Goal: Task Accomplishment & Management: Complete application form

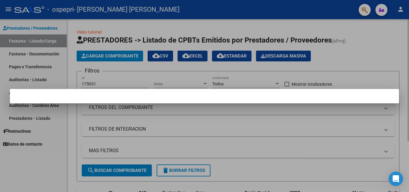
drag, startPoint x: 302, startPoint y: 178, endPoint x: 141, endPoint y: 87, distance: 185.1
click at [298, 169] on div at bounding box center [204, 96] width 409 height 192
click at [263, 123] on mat-expansion-panel-header "FILTROS DE INTEGRACION" at bounding box center [238, 129] width 312 height 14
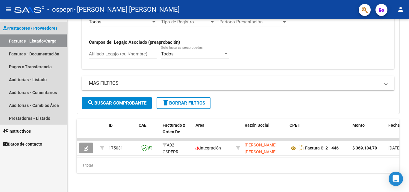
click at [39, 43] on link "Facturas - Listado/Carga" at bounding box center [33, 40] width 67 height 13
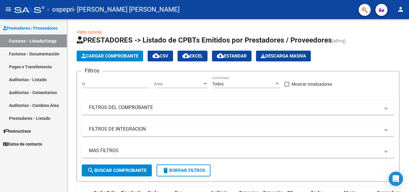
click at [45, 92] on link "Auditorías - Comentarios" at bounding box center [33, 92] width 67 height 13
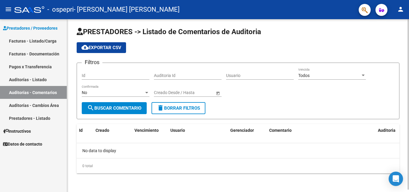
scroll to position [2, 0]
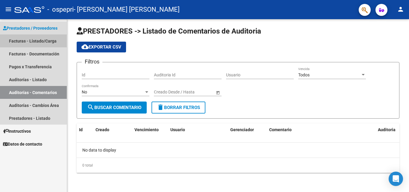
click at [39, 39] on link "Facturas - Listado/Carga" at bounding box center [33, 40] width 67 height 13
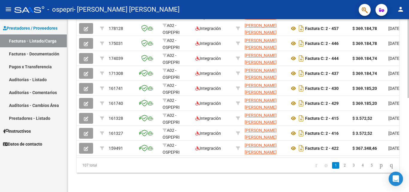
scroll to position [207, 0]
click at [408, 191] on html "menu - ospepri - ESPINDOLA JESICA ANDREA person Prestadores / Proveedores Factu…" at bounding box center [204, 96] width 409 height 192
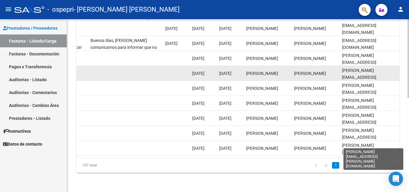
scroll to position [147, 0]
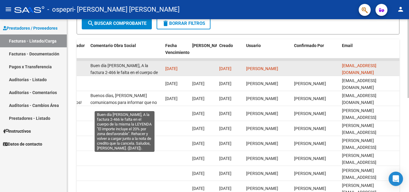
click at [131, 70] on span "Buen día [PERSON_NAME], A la factura 2-466 le falta en el cuerpo de la misma la…" at bounding box center [123, 89] width 67 height 52
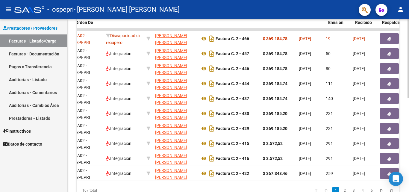
scroll to position [0, 87]
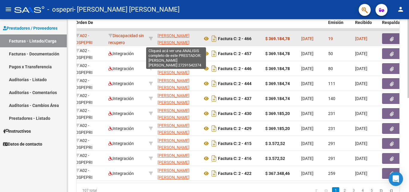
click at [166, 36] on span "[PERSON_NAME] [PERSON_NAME]" at bounding box center [173, 39] width 32 height 12
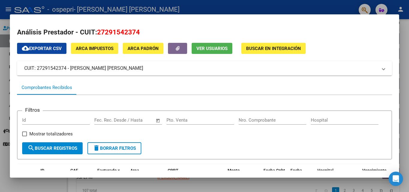
click at [83, 47] on span "ARCA Impuestos" at bounding box center [95, 48] width 38 height 5
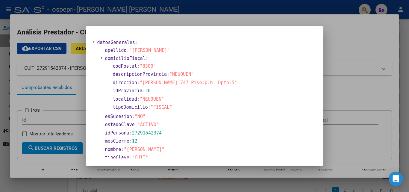
click at [373, 32] on div at bounding box center [204, 96] width 409 height 192
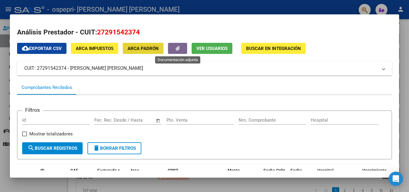
click at [146, 49] on span "ARCA Padrón" at bounding box center [142, 48] width 31 height 5
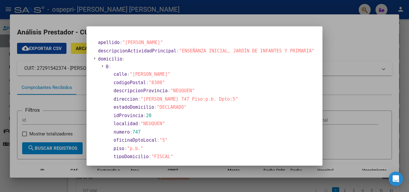
click at [359, 40] on div at bounding box center [204, 96] width 409 height 192
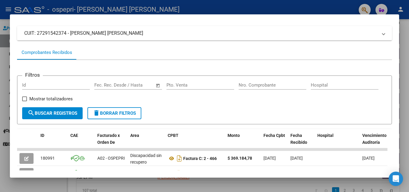
scroll to position [48, 0]
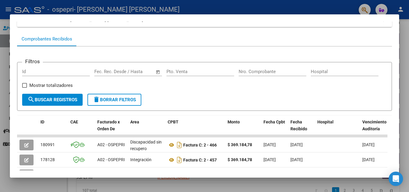
click at [408, 40] on div at bounding box center [204, 96] width 409 height 192
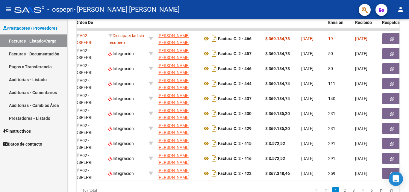
scroll to position [0, 0]
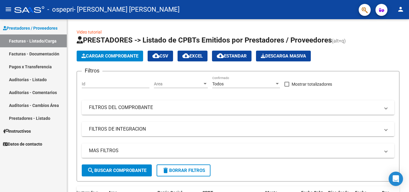
click at [38, 36] on link "Facturas - Listado/Carga" at bounding box center [33, 40] width 67 height 13
click at [120, 56] on span "Cargar Comprobante" at bounding box center [109, 55] width 57 height 5
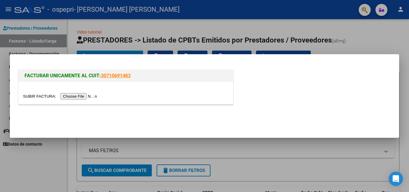
click at [77, 96] on input "file" at bounding box center [61, 96] width 76 height 6
click at [92, 94] on input "file" at bounding box center [61, 96] width 76 height 6
drag, startPoint x: 377, startPoint y: 35, endPoint x: 351, endPoint y: 63, distance: 38.7
click at [377, 35] on div at bounding box center [204, 96] width 409 height 192
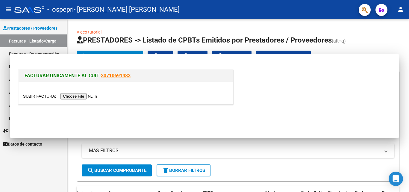
click at [352, 63] on div "FACTURAR UNICAMENTE AL CUIT: 30710691483" at bounding box center [204, 84] width 374 height 46
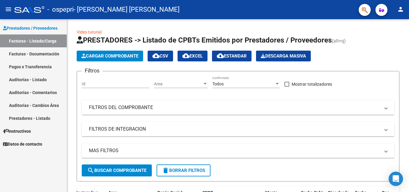
click at [34, 53] on link "Facturas - Documentación" at bounding box center [33, 53] width 67 height 13
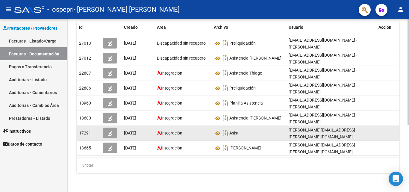
scroll to position [109, 0]
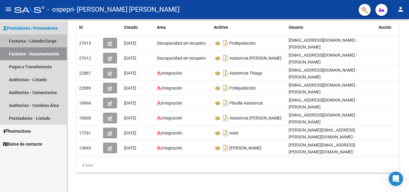
click at [39, 39] on link "Facturas - Listado/Carga" at bounding box center [33, 40] width 67 height 13
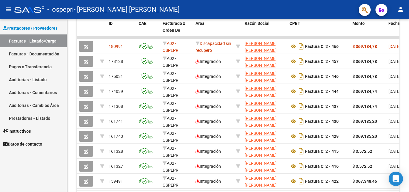
scroll to position [207, 0]
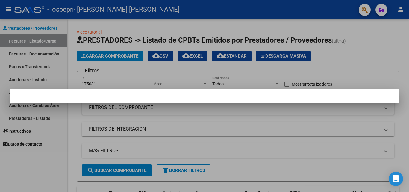
click at [390, 96] on mat-dialog-content at bounding box center [204, 96] width 389 height 0
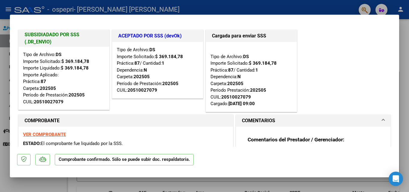
click at [169, 6] on div at bounding box center [204, 96] width 409 height 192
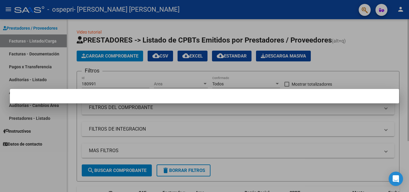
drag, startPoint x: 264, startPoint y: 82, endPoint x: 309, endPoint y: 64, distance: 48.4
click at [290, 74] on div at bounding box center [204, 96] width 409 height 192
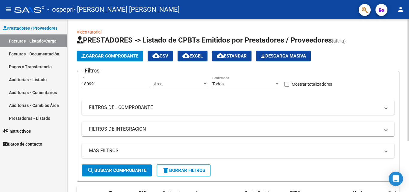
click at [334, 69] on app-list-header "PRESTADORES -> Listado de CPBTs Emitidos por Prestadores / Proveedores (alt+q) …" at bounding box center [238, 108] width 322 height 146
click at [115, 55] on span "Cargar Comprobante" at bounding box center [109, 55] width 57 height 5
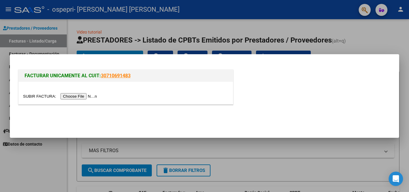
click at [355, 33] on div at bounding box center [204, 96] width 409 height 192
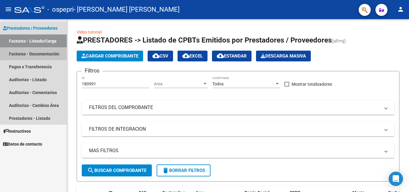
click at [37, 53] on link "Facturas - Documentación" at bounding box center [33, 53] width 67 height 13
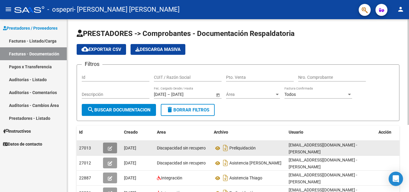
click at [111, 147] on icon "button" at bounding box center [110, 148] width 4 height 4
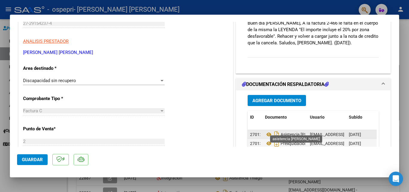
scroll to position [92, 0]
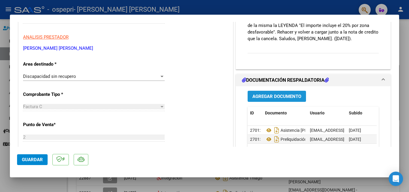
click at [281, 99] on span "Agregar Documento" at bounding box center [276, 96] width 49 height 5
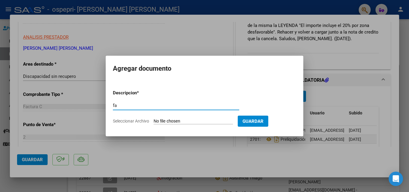
type input "f"
type input "n"
type input "NOTA DE CREDITO"
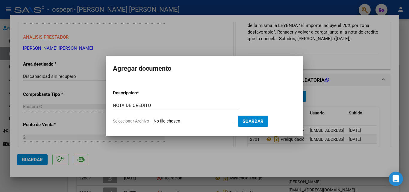
click at [193, 121] on input "Seleccionar Archivo" at bounding box center [192, 121] width 79 height 6
type input "C:\fakepath\27291542374_013_00002_00000039.pdf"
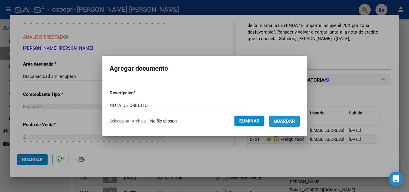
click at [286, 122] on span "Guardar" at bounding box center [284, 120] width 21 height 5
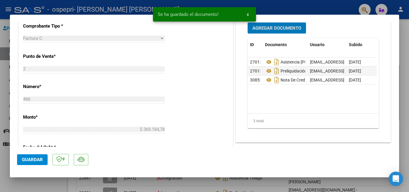
scroll to position [152, 0]
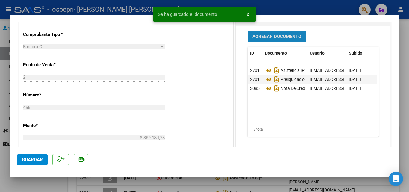
click at [266, 34] on span "Agregar Documento" at bounding box center [276, 36] width 49 height 5
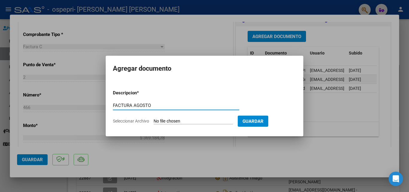
type input "FACTURA AGOSTO"
click at [189, 123] on input "Seleccionar Archivo" at bounding box center [192, 121] width 79 height 6
type input "C:\fakepath\27291542374_011_00002_00000467.pdf"
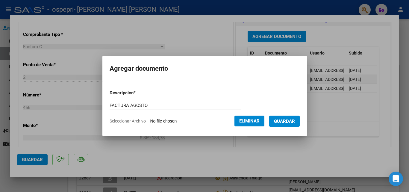
click at [289, 121] on span "Guardar" at bounding box center [284, 120] width 21 height 5
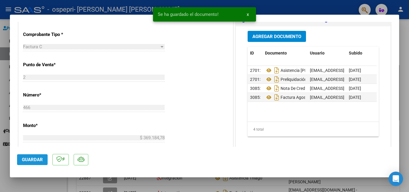
click at [41, 155] on button "Guardar" at bounding box center [32, 159] width 31 height 11
drag, startPoint x: 42, startPoint y: 156, endPoint x: 93, endPoint y: 134, distance: 55.6
click at [43, 156] on button "Guardar" at bounding box center [32, 159] width 31 height 11
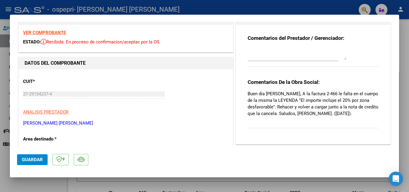
scroll to position [30, 0]
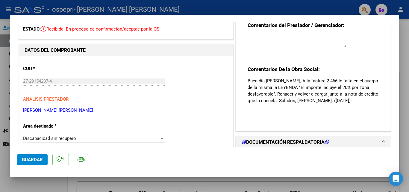
click at [382, 140] on span at bounding box center [383, 141] width 2 height 7
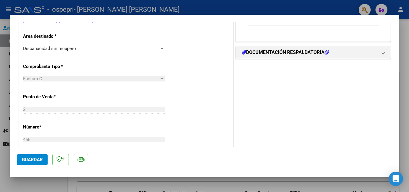
scroll to position [150, 0]
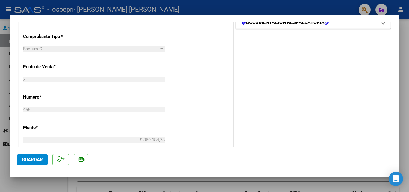
click at [316, 25] on h1 "DOCUMENTACIÓN RESPALDATORIA" at bounding box center [285, 22] width 87 height 7
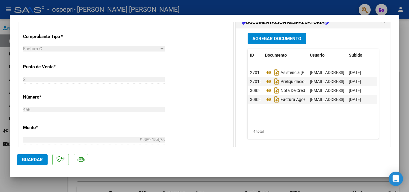
click at [197, 25] on div "CUIT * 27-29154237-4 Ingresar CUIT ANALISIS PRESTADOR [PERSON_NAME] [PERSON_NAM…" at bounding box center [126, 132] width 214 height 390
